Goal: Task Accomplishment & Management: Use online tool/utility

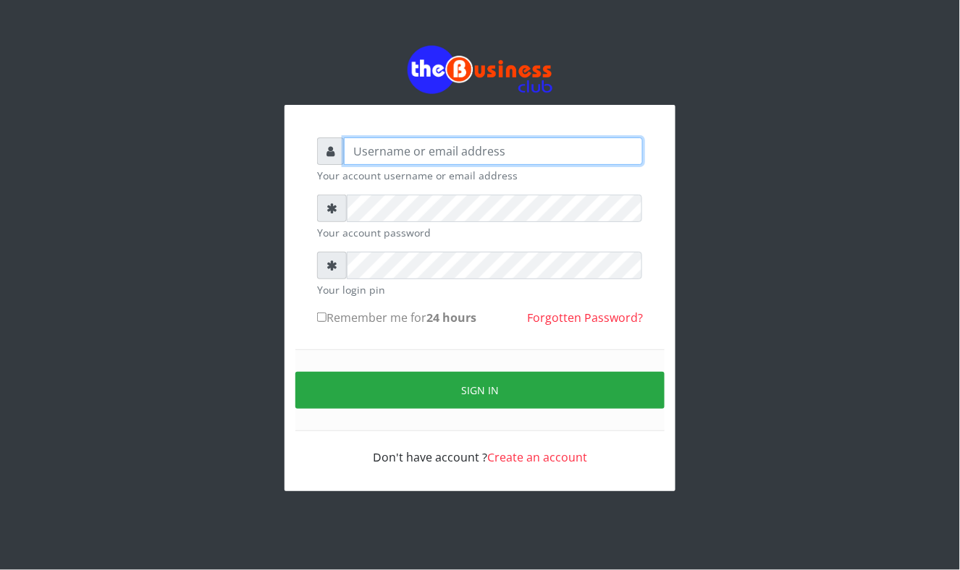
type input "Mavincio"
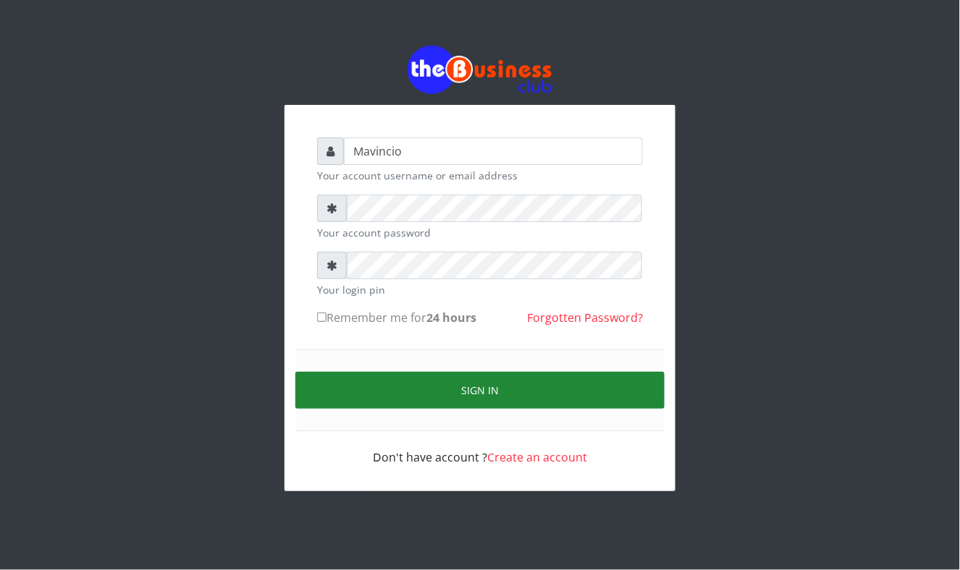
click at [491, 392] on button "Sign in" at bounding box center [479, 390] width 369 height 37
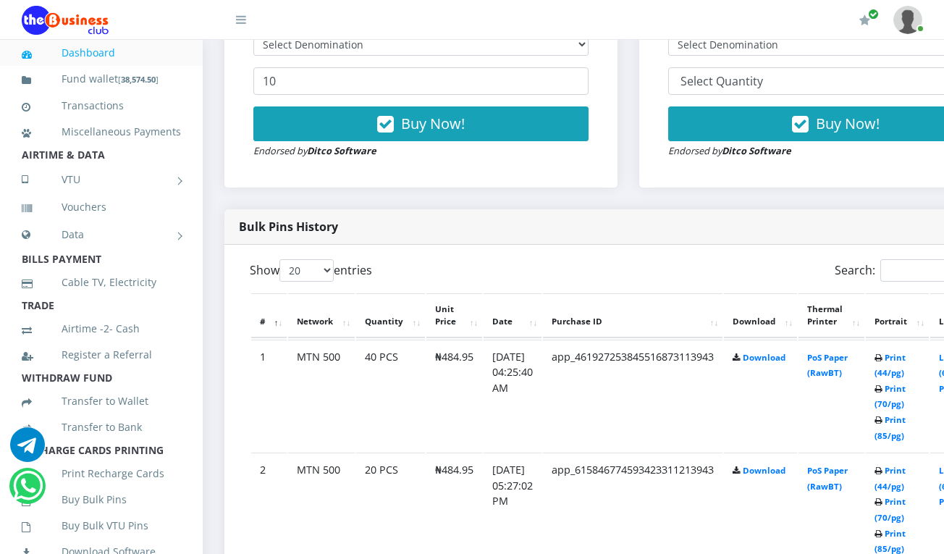
scroll to position [617, 0]
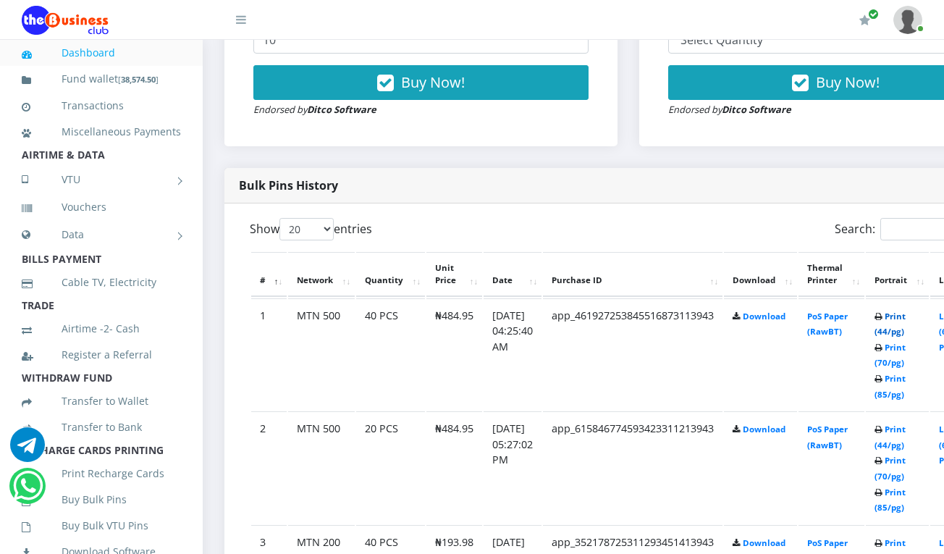
click at [906, 316] on link "Print (44/pg)" at bounding box center [889, 324] width 31 height 27
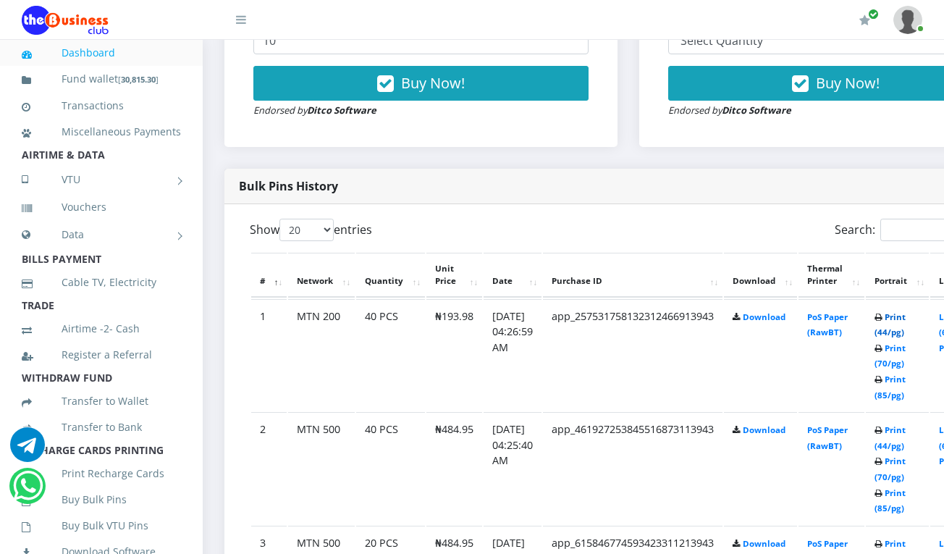
click at [906, 317] on link "Print (44/pg)" at bounding box center [889, 324] width 31 height 27
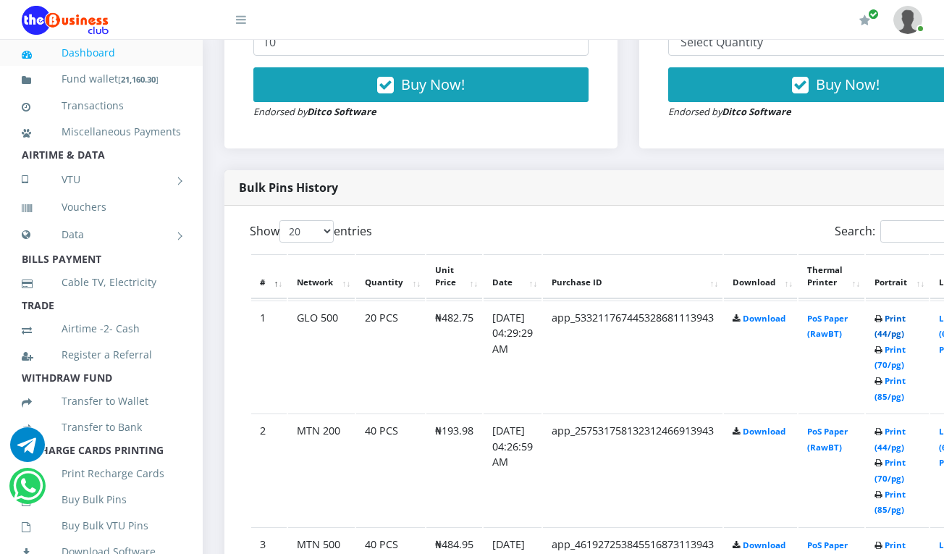
click at [906, 320] on link "Print (44/pg)" at bounding box center [889, 326] width 31 height 27
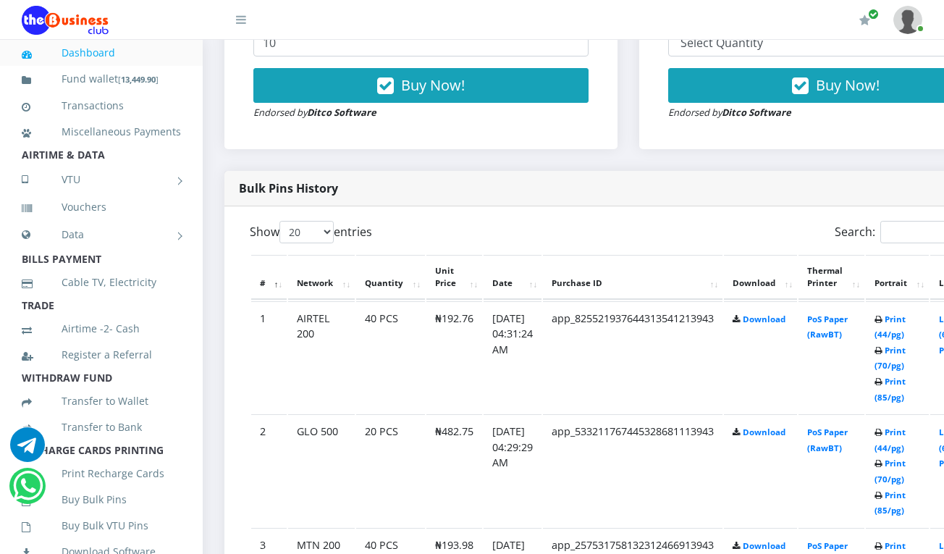
scroll to position [615, 0]
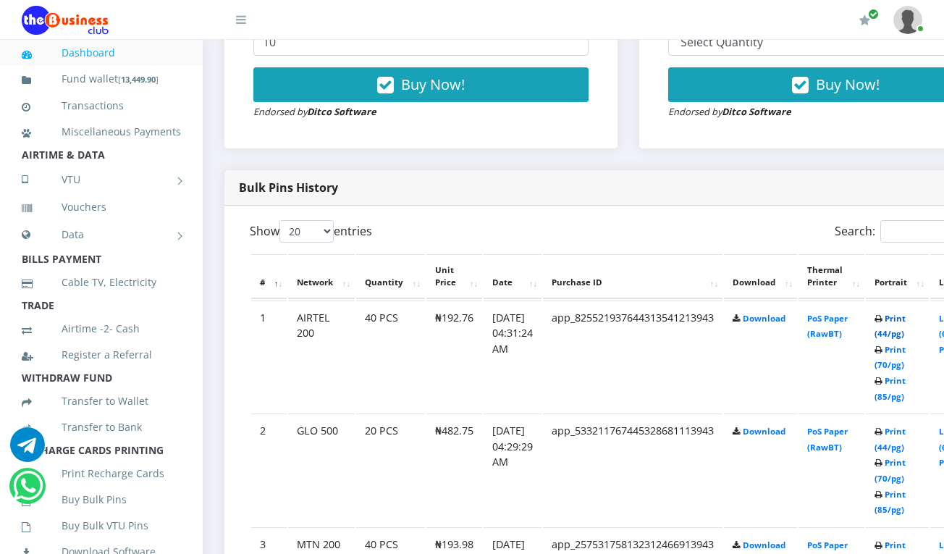
click at [906, 319] on link "Print (44/pg)" at bounding box center [889, 326] width 31 height 27
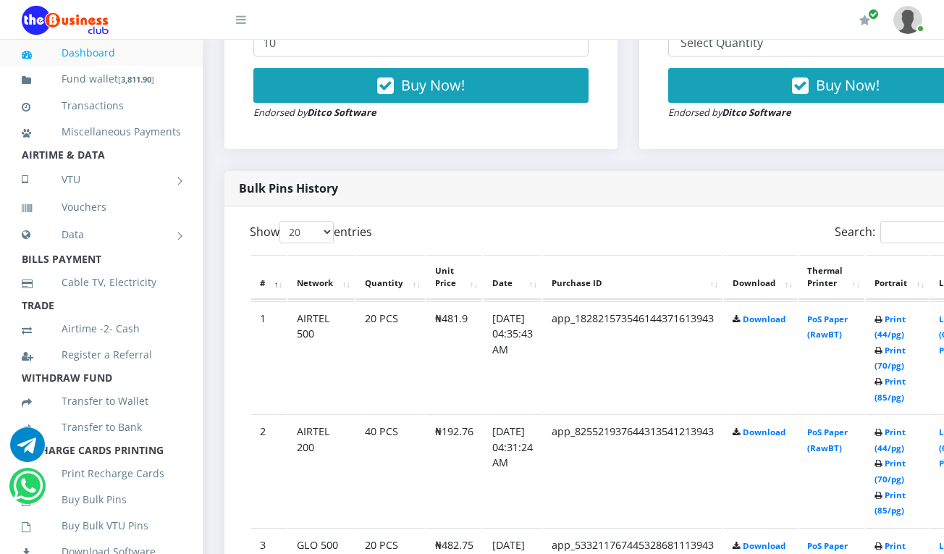
scroll to position [615, 0]
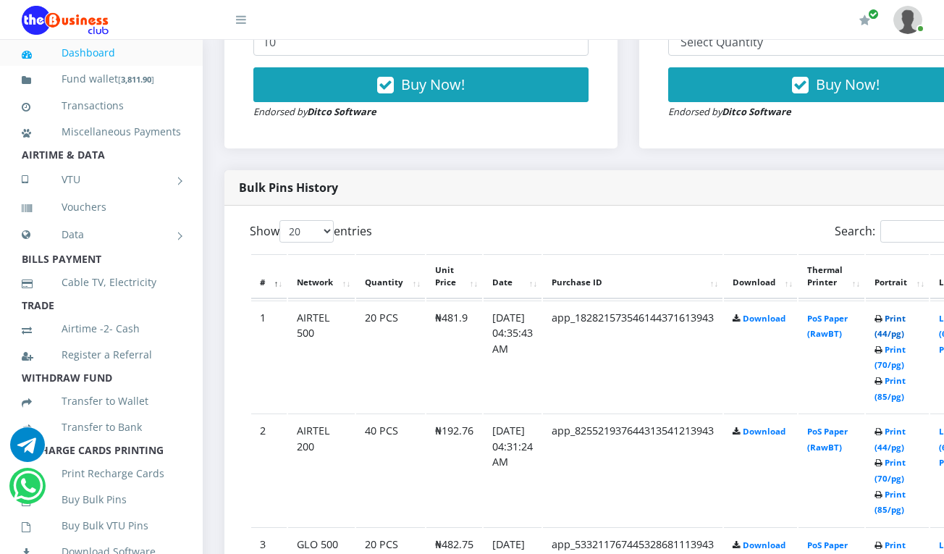
click at [906, 319] on link "Print (44/pg)" at bounding box center [889, 326] width 31 height 27
